Goal: Task Accomplishment & Management: Use online tool/utility

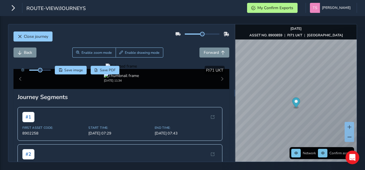
scroll to position [28, 0]
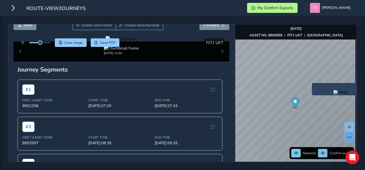
click at [348, 136] on button at bounding box center [348, 137] width 9 height 10
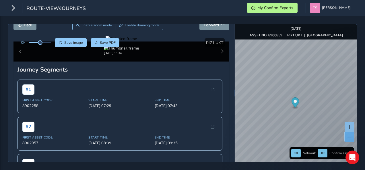
click at [348, 136] on span at bounding box center [349, 137] width 4 height 4
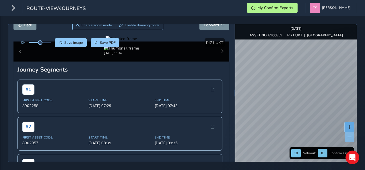
click at [349, 127] on span at bounding box center [349, 127] width 4 height 4
click at [350, 126] on span at bounding box center [349, 127] width 4 height 4
click at [350, 127] on span at bounding box center [349, 127] width 4 height 4
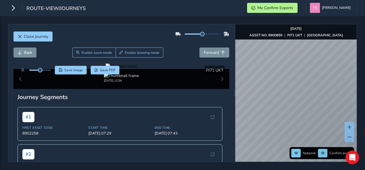
scroll to position [266, 0]
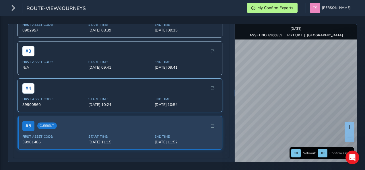
click at [119, 99] on span "Start Time:" at bounding box center [119, 99] width 63 height 4
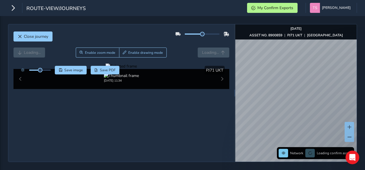
scroll to position [55, 0]
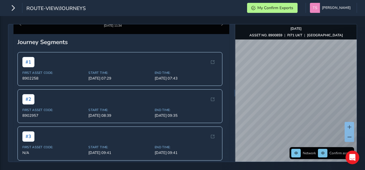
click at [312, 35] on div "Network Confirm assets [DATE] ASSET NO. 8900859 | PJ71 UKT | [GEOGRAPHIC_DATA]" at bounding box center [295, 93] width 121 height 138
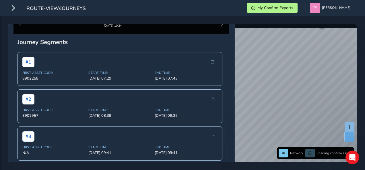
click at [350, 140] on button at bounding box center [348, 137] width 9 height 10
click at [349, 125] on button at bounding box center [348, 127] width 9 height 10
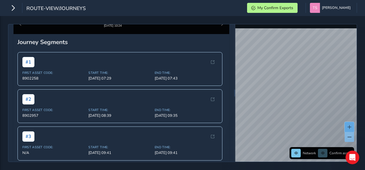
click at [349, 125] on button at bounding box center [348, 127] width 9 height 10
click at [365, 44] on html "route-view/journeys My Confirm Exports Taylor Shores Colour Scheme: Dark Dim Li…" at bounding box center [182, 85] width 365 height 170
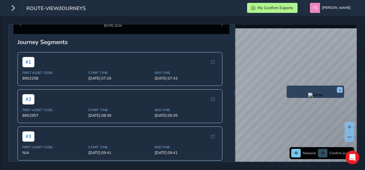
click at [287, 87] on div "x" at bounding box center [315, 92] width 57 height 12
click at [308, 96] on img "Preview frame" at bounding box center [315, 95] width 14 height 5
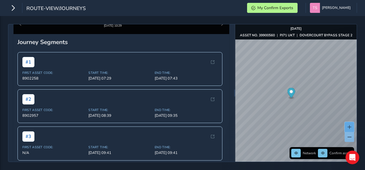
click at [349, 124] on button at bounding box center [348, 127] width 9 height 10
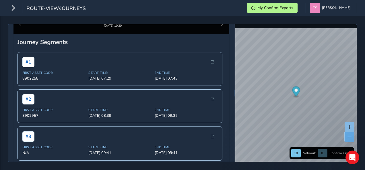
click at [348, 138] on span at bounding box center [349, 137] width 4 height 4
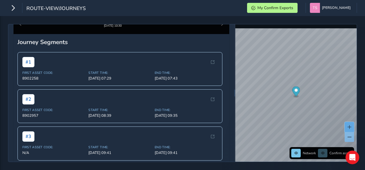
click at [347, 125] on button at bounding box center [348, 127] width 9 height 10
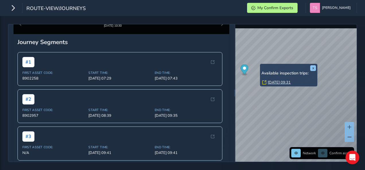
click at [276, 82] on link "[DATE] 09:31" at bounding box center [279, 82] width 23 height 5
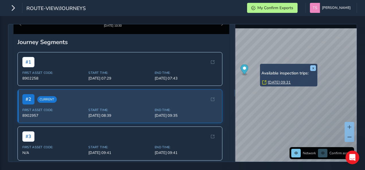
click at [275, 80] on link "[DATE] 09:31" at bounding box center [279, 82] width 23 height 5
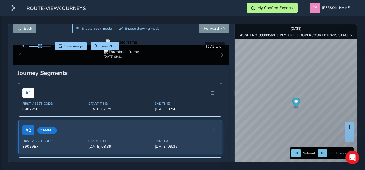
scroll to position [23, 0]
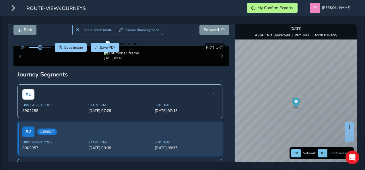
click at [178, 28] on div "Back Enable zoom mode Enable drawing mode Forward" at bounding box center [121, 30] width 216 height 10
click at [350, 125] on button at bounding box center [348, 127] width 9 height 10
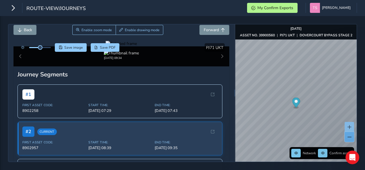
click at [352, 139] on button at bounding box center [348, 137] width 9 height 10
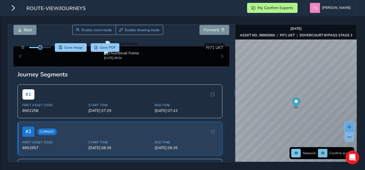
click at [348, 123] on button at bounding box center [348, 127] width 9 height 10
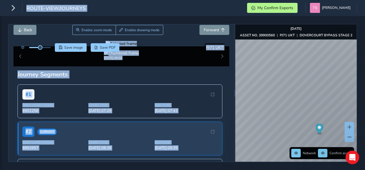
drag, startPoint x: 270, startPoint y: 131, endPoint x: 269, endPoint y: 33, distance: 98.7
click at [269, 33] on div "[DATE] ASSET NO. 39900560 | PJ71 UKT | [GEOGRAPHIC_DATA] BYPASS STAGE 2" at bounding box center [296, 31] width 112 height 11
click at [270, 35] on strong "ASSET NO. 39900560" at bounding box center [257, 35] width 35 height 5
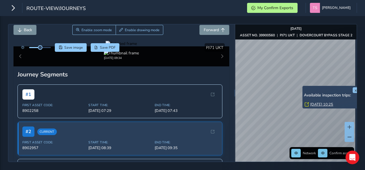
click at [314, 104] on link "[DATE] 10:25" at bounding box center [321, 104] width 23 height 5
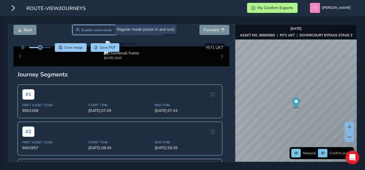
click at [94, 28] on span "Enable zoom mode" at bounding box center [96, 30] width 30 height 5
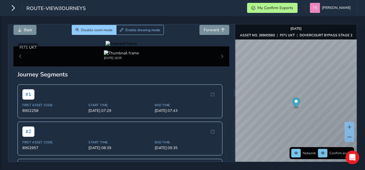
click at [137, 46] on div at bounding box center [121, 43] width 31 height 5
click at [192, 123] on img at bounding box center [0, 33] width 826 height 465
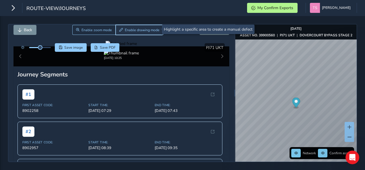
click at [129, 30] on span "Enable drawing mode" at bounding box center [142, 30] width 35 height 5
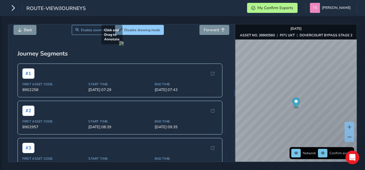
drag, startPoint x: 75, startPoint y: 102, endPoint x: 225, endPoint y: 130, distance: 151.8
click at [124, 46] on div at bounding box center [121, 43] width 5 height 5
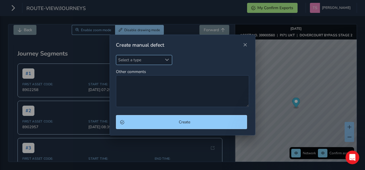
click at [157, 58] on span "Select a type" at bounding box center [139, 59] width 46 height 9
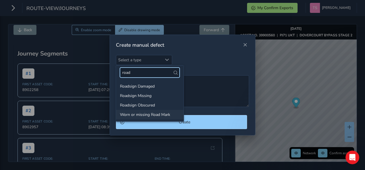
type input "road"
click at [161, 116] on li "Worn or missing Road Mark" at bounding box center [150, 114] width 68 height 9
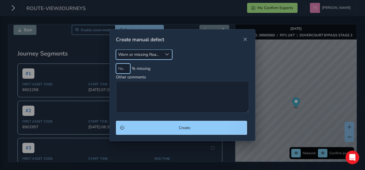
click at [123, 70] on input at bounding box center [123, 69] width 14 height 10
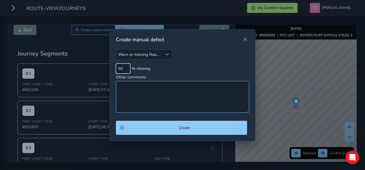
type input "50"
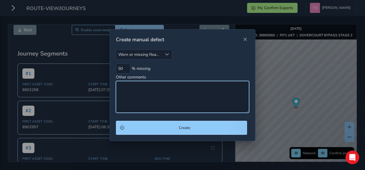
click at [131, 93] on textarea "Other comments" at bounding box center [182, 97] width 133 height 32
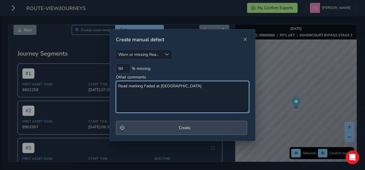
type textarea "Road marking Faded at [GEOGRAPHIC_DATA]"
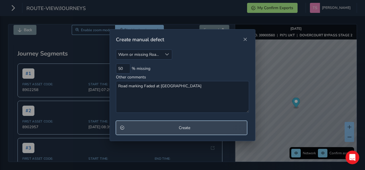
click at [147, 124] on button "Create" at bounding box center [181, 128] width 131 height 14
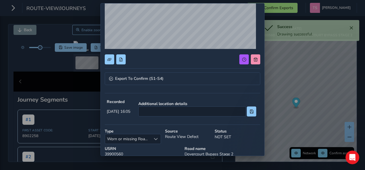
scroll to position [63, 0]
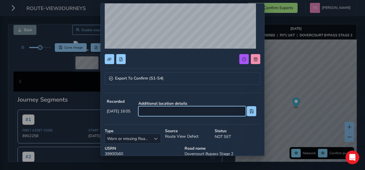
click at [176, 113] on input at bounding box center [192, 111] width 108 height 10
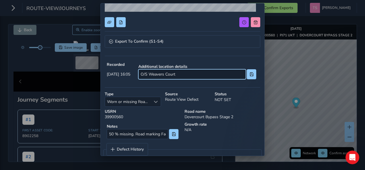
scroll to position [110, 0]
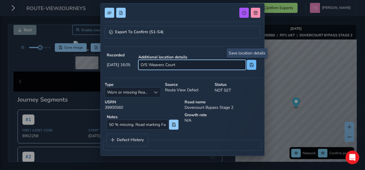
type input "O/S Weavers Court"
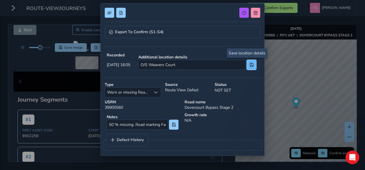
click at [247, 66] on button at bounding box center [251, 65] width 9 height 10
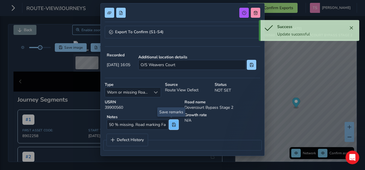
click at [173, 123] on span at bounding box center [174, 125] width 4 height 4
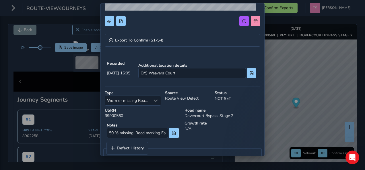
scroll to position [102, 0]
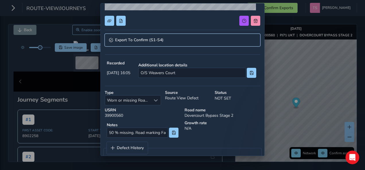
click at [189, 43] on link "Export To Confirm (S1-S4)" at bounding box center [182, 40] width 155 height 13
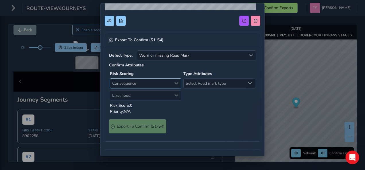
click at [156, 82] on span "Consequence" at bounding box center [140, 83] width 61 height 9
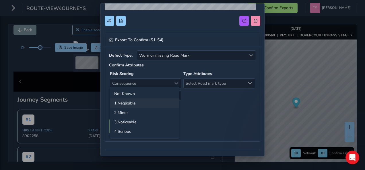
click at [141, 103] on li "1 Negligible" at bounding box center [144, 103] width 69 height 9
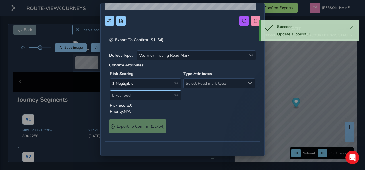
click at [144, 93] on span "Likelihood" at bounding box center [140, 95] width 61 height 9
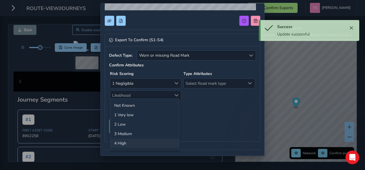
click at [139, 142] on li "4 High" at bounding box center [144, 143] width 69 height 9
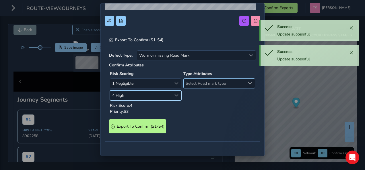
click at [200, 83] on span "Select Road mark type" at bounding box center [214, 83] width 61 height 9
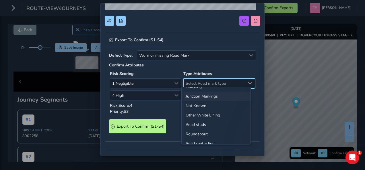
scroll to position [16, 0]
click at [200, 93] on li "Junction Markings" at bounding box center [216, 96] width 69 height 9
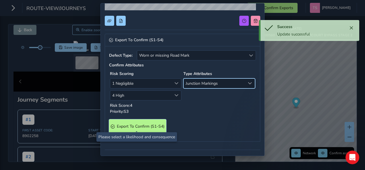
click at [152, 122] on S4\) "Export To Confirm (S1-S4)" at bounding box center [137, 127] width 57 height 14
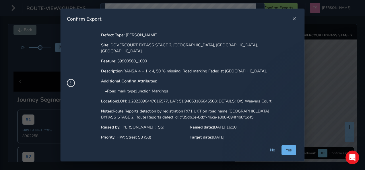
click at [290, 149] on span "Yes" at bounding box center [289, 150] width 6 height 5
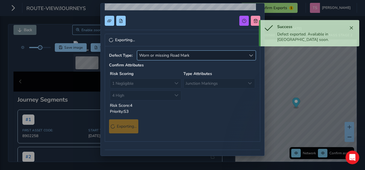
scroll to position [0, 0]
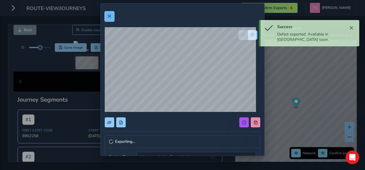
click at [114, 20] on button at bounding box center [109, 16] width 9 height 10
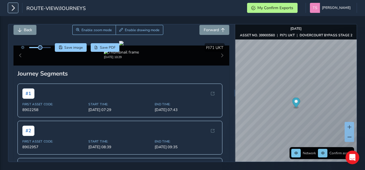
click at [12, 12] on icon "button" at bounding box center [13, 8] width 6 height 10
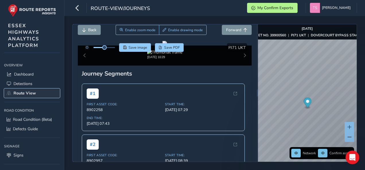
click at [31, 91] on span "Route View" at bounding box center [24, 93] width 22 height 5
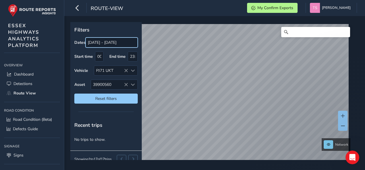
click at [92, 41] on input "[DATE] - [DATE]" at bounding box center [111, 43] width 52 height 10
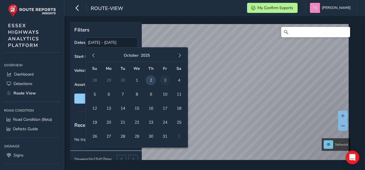
click at [167, 79] on span "3" at bounding box center [165, 80] width 10 height 10
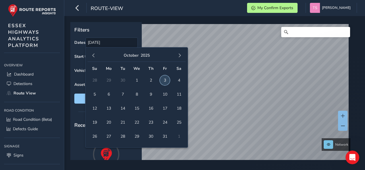
click at [165, 79] on span "3" at bounding box center [165, 80] width 10 height 10
type input "[DATE] - [DATE]"
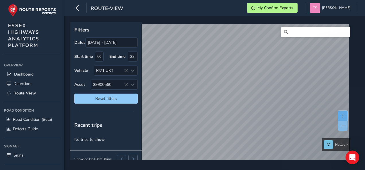
click at [342, 114] on button at bounding box center [342, 116] width 9 height 10
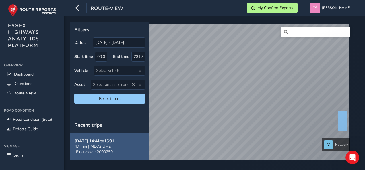
drag, startPoint x: 111, startPoint y: 140, endPoint x: 106, endPoint y: 141, distance: 4.9
click at [106, 141] on strong "[DATE] 14:44 to 15:31" at bounding box center [95, 141] width 40 height 5
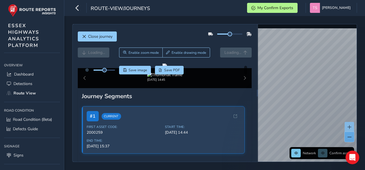
click at [344, 137] on div "Network Confirm assets" at bounding box center [307, 93] width 99 height 138
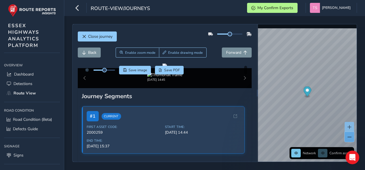
click at [350, 138] on span at bounding box center [349, 137] width 4 height 4
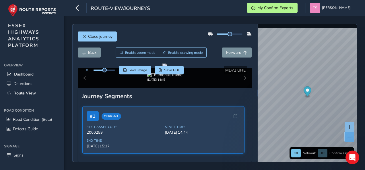
click at [350, 138] on span at bounding box center [349, 137] width 4 height 4
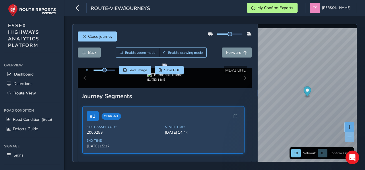
click at [349, 124] on button at bounding box center [348, 127] width 9 height 10
click at [359, 97] on div "Close journey Back Enable zoom mode Enable drawing mode Forward Click and Drag …" at bounding box center [214, 93] width 301 height 154
click at [363, 97] on div "Close journey Back Enable zoom mode Enable drawing mode Forward Click and Drag …" at bounding box center [214, 93] width 301 height 154
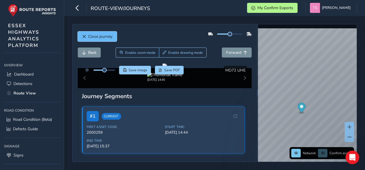
click at [92, 33] on button "Close journey" at bounding box center [97, 37] width 39 height 10
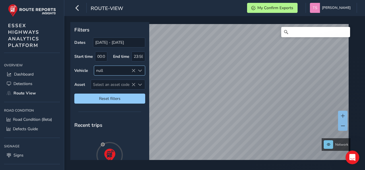
click at [116, 70] on div "null" at bounding box center [114, 70] width 41 height 9
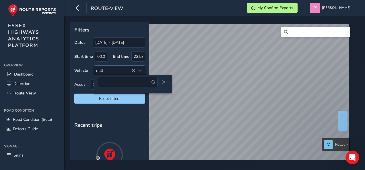
click at [135, 69] on icon at bounding box center [133, 71] width 4 height 4
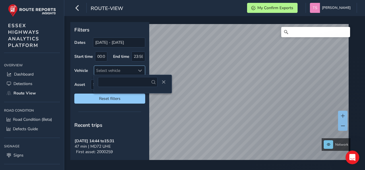
click at [119, 71] on div "Select vehicle" at bounding box center [114, 70] width 41 height 9
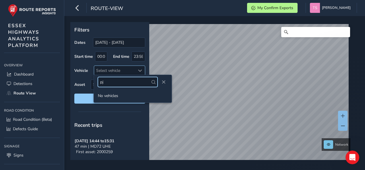
type input "p"
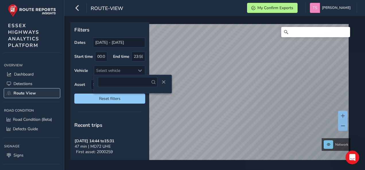
click at [25, 97] on link "Route View" at bounding box center [32, 93] width 56 height 9
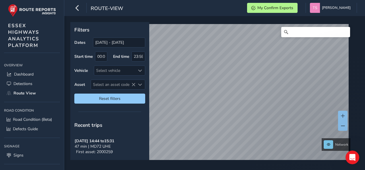
scroll to position [11, 0]
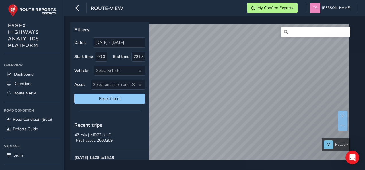
click at [159, 161] on div "Filters Dates 03/09/2025 - 03/10/2025 Start time 00:00 End time 23:59 Vehicle S…" at bounding box center [214, 93] width 301 height 154
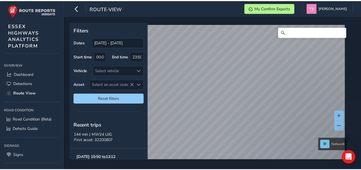
scroll to position [126, 0]
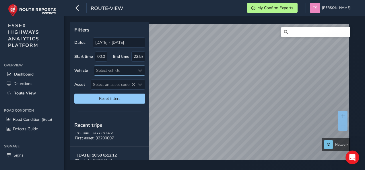
click at [118, 68] on div "Select vehicle" at bounding box center [114, 70] width 41 height 9
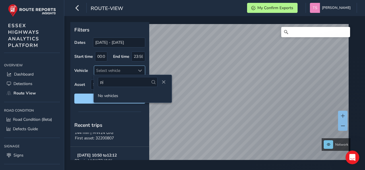
type input "p"
type input "P"
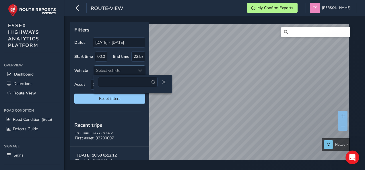
type input "P"
click at [91, 73] on div "Vehicle Select vehicle" at bounding box center [109, 71] width 71 height 10
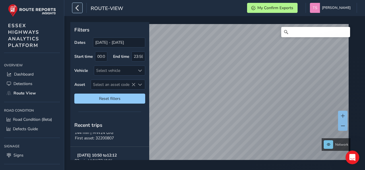
click at [76, 6] on icon "button" at bounding box center [77, 8] width 6 height 10
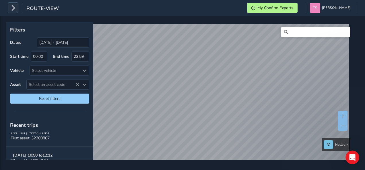
click at [11, 8] on icon "button" at bounding box center [13, 8] width 6 height 10
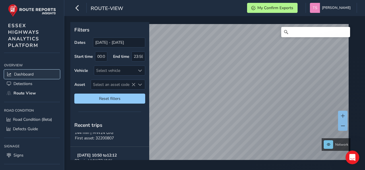
click at [33, 75] on span "Dashboard" at bounding box center [24, 74] width 20 height 5
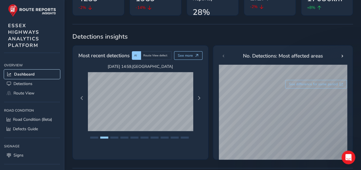
scroll to position [73, 0]
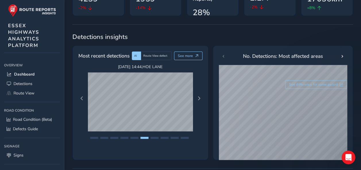
click at [199, 95] on button "Next Page" at bounding box center [199, 99] width 8 height 8
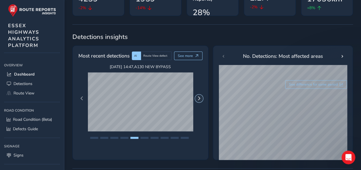
click at [199, 95] on button "Next Page" at bounding box center [199, 99] width 8 height 8
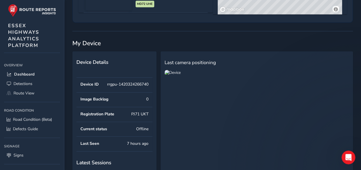
scroll to position [441, 0]
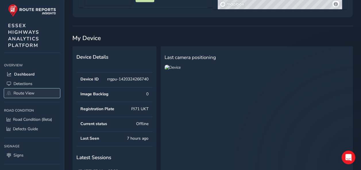
click at [32, 91] on span "Route View" at bounding box center [23, 93] width 21 height 5
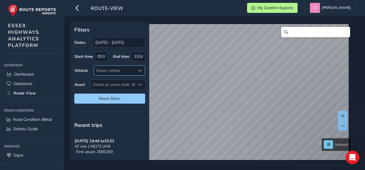
click at [107, 71] on div "Select vehicle" at bounding box center [114, 70] width 41 height 9
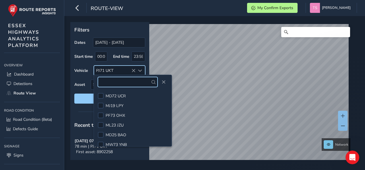
scroll to position [179, 0]
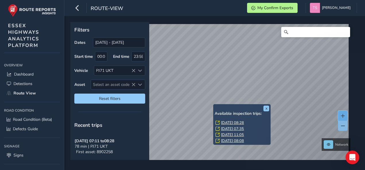
click at [339, 109] on div "Network" at bounding box center [212, 91] width 285 height 138
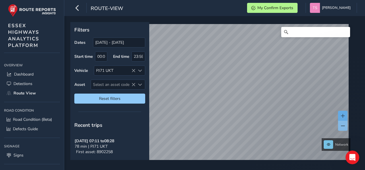
click at [341, 114] on span at bounding box center [343, 116] width 4 height 4
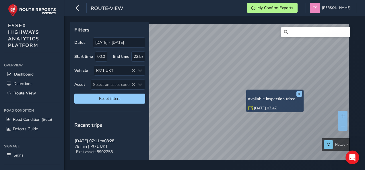
click at [223, 163] on div "x Available inspection trips: Fri, 3 Oct, 07:47 Filters Dates 03/09/2025 - 03/1…" at bounding box center [214, 93] width 301 height 154
click at [240, 19] on div "x Available inspection trips: Fri, 3 Oct, 07:47 Filters Dates 03/09/2025 - 03/1…" at bounding box center [214, 93] width 301 height 154
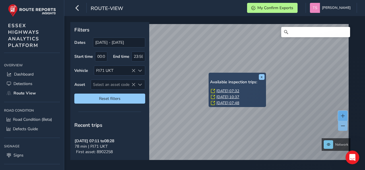
click at [340, 112] on button at bounding box center [342, 116] width 9 height 10
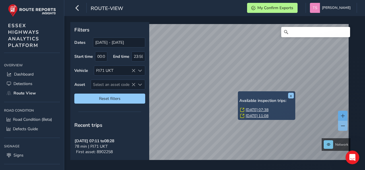
click at [238, 92] on div "x Available inspection trips: Fri, 3 Oct, 07:38 Wed, 1 Oct, 11:08" at bounding box center [266, 105] width 57 height 29
click at [255, 109] on link "Fri, 3 Oct, 07:38" at bounding box center [257, 110] width 23 height 5
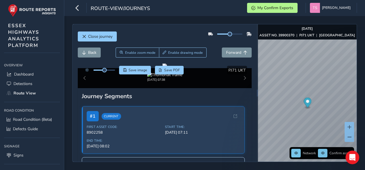
click at [80, 13] on div "route-view/journeys My Confirm Exports Taylor Shores Colour Scheme: Dark Dim Li…" at bounding box center [214, 8] width 301 height 16
click at [80, 12] on icon "button" at bounding box center [77, 8] width 6 height 10
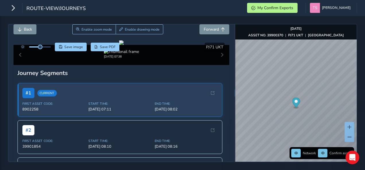
scroll to position [23, 0]
